Goal: Information Seeking & Learning: Learn about a topic

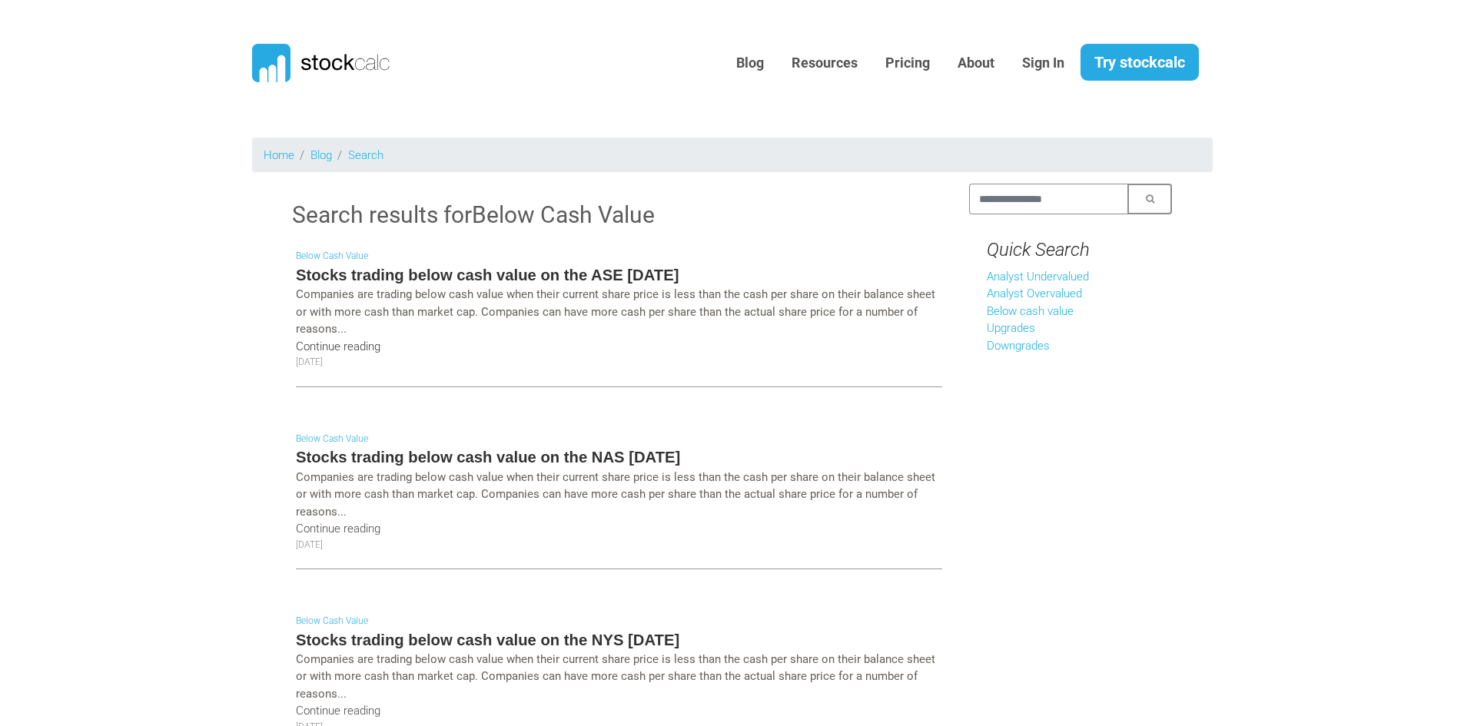
click at [357, 348] on link "Continue reading" at bounding box center [338, 347] width 85 height 14
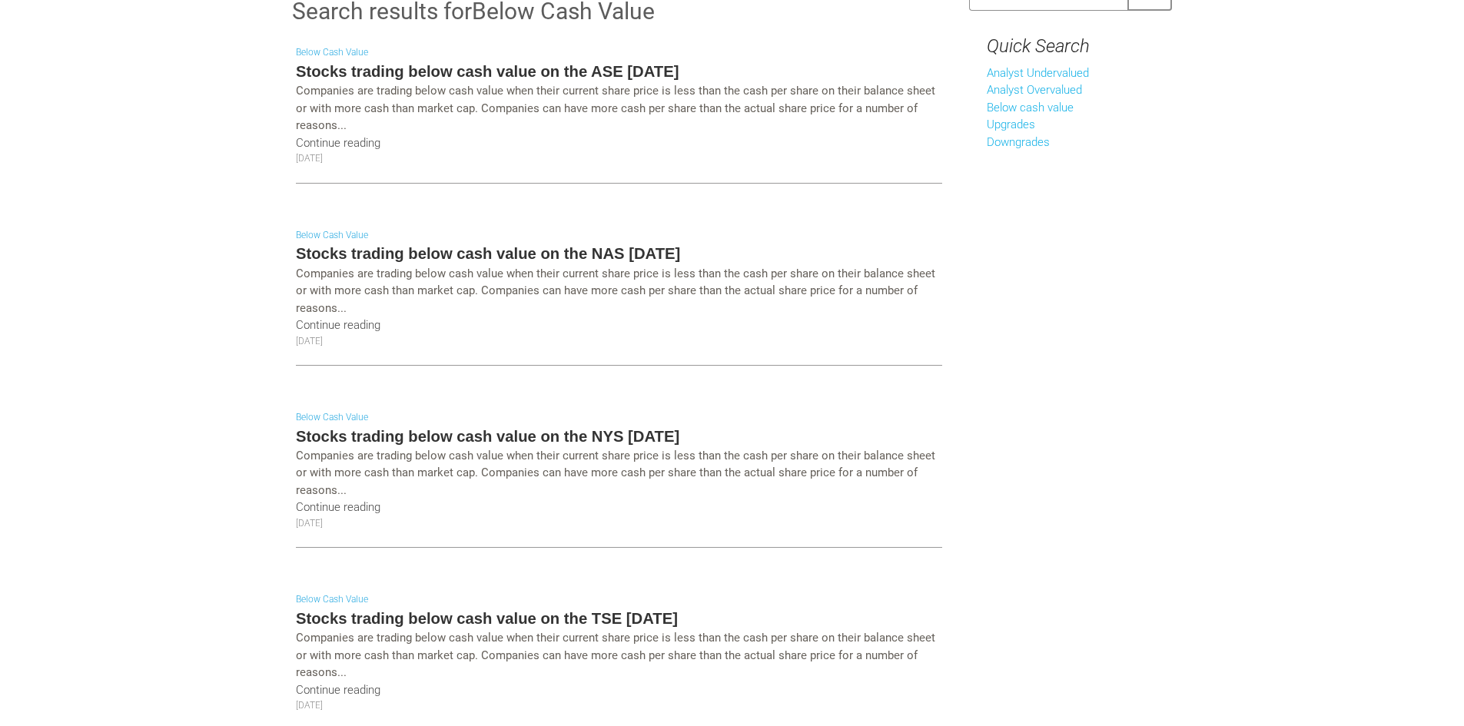
scroll to position [231, 0]
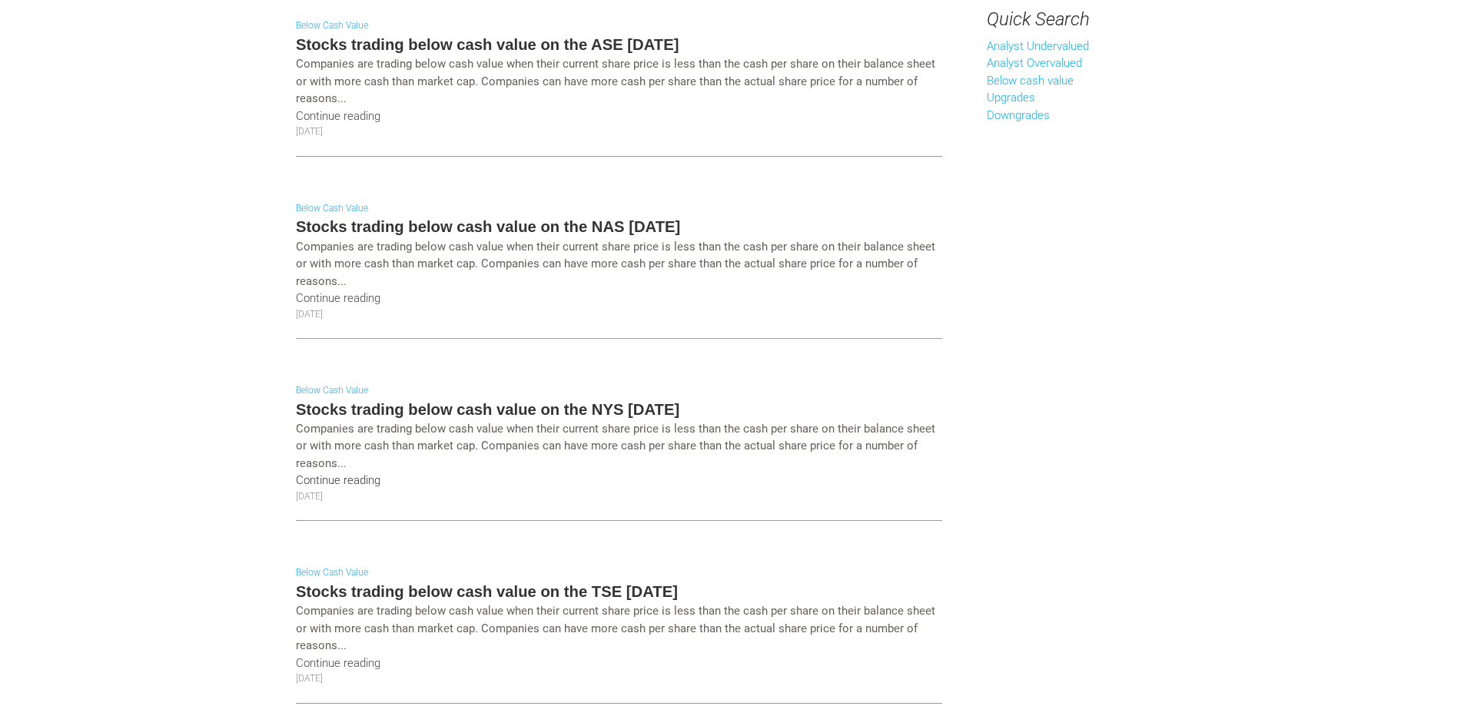
click at [357, 480] on link "Continue reading" at bounding box center [338, 480] width 85 height 14
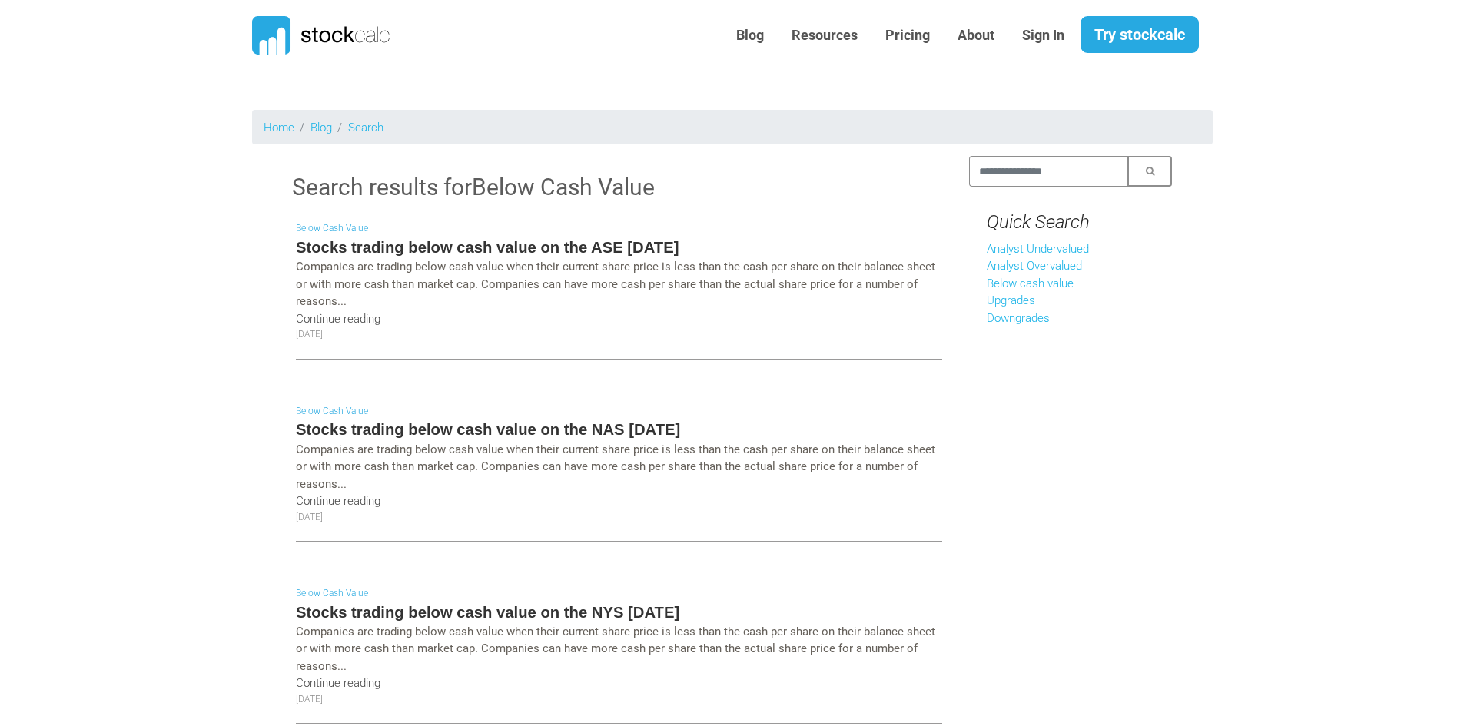
scroll to position [0, 0]
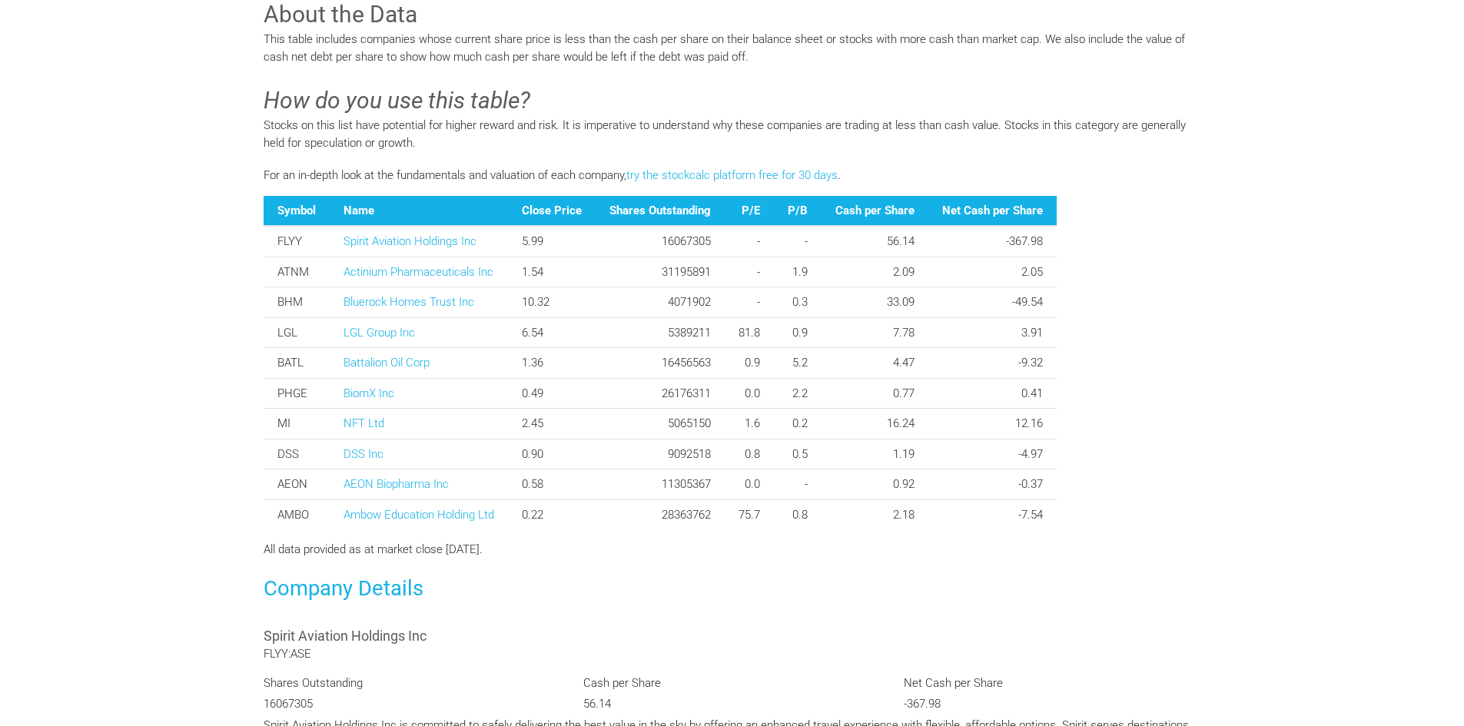
scroll to position [461, 0]
